Goal: Information Seeking & Learning: Understand process/instructions

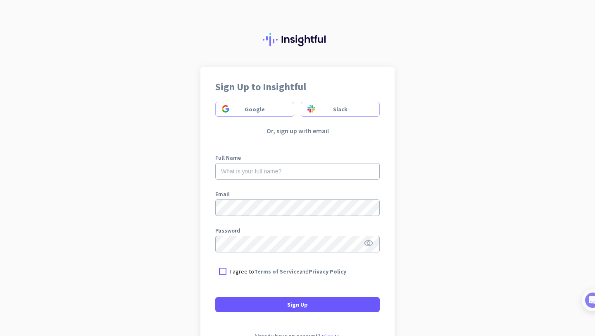
scroll to position [60, 0]
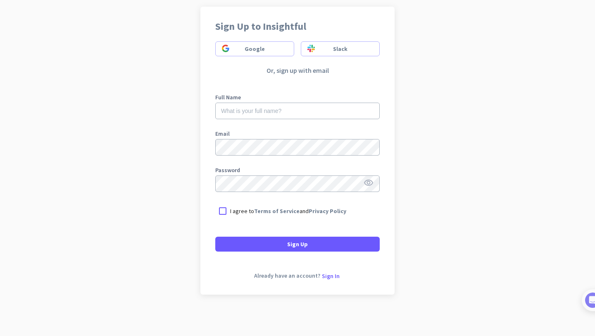
click at [122, 77] on div "Sign Up to Insightful Google Slack Or, sign up with email Full Name Email Passw…" at bounding box center [297, 168] width 595 height 336
click at [331, 276] on span "Sign In" at bounding box center [331, 275] width 18 height 7
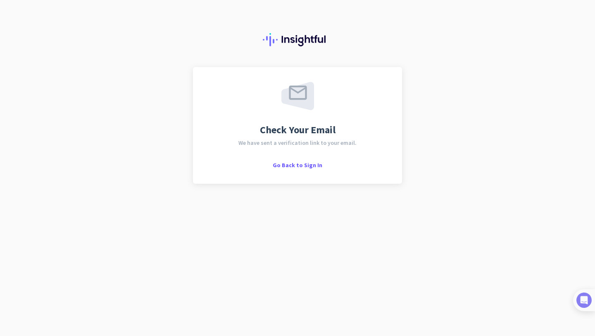
click at [586, 300] on img at bounding box center [584, 299] width 15 height 15
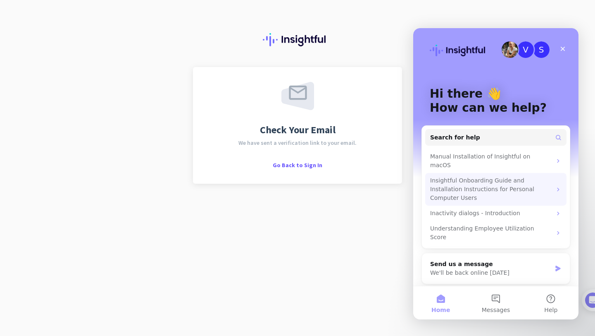
click at [507, 176] on div "Insightful Onboarding Guide and Installation Instructions for Personal Computer…" at bounding box center [491, 189] width 122 height 26
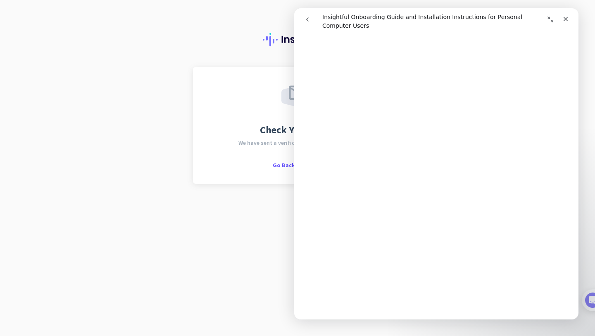
scroll to position [295, 0]
click at [567, 19] on icon "Close" at bounding box center [566, 19] width 7 height 7
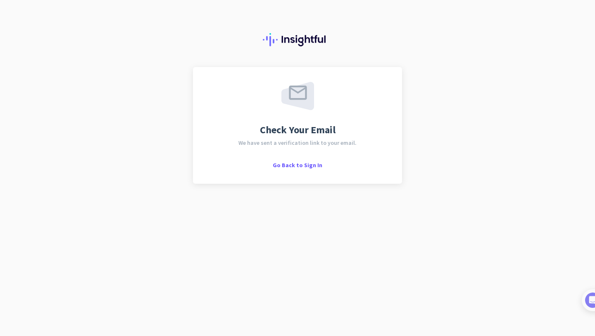
scroll to position [0, 0]
